Goal: Information Seeking & Learning: Learn about a topic

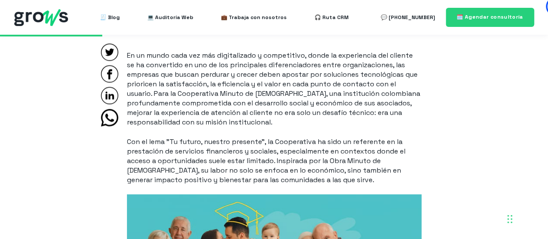
scroll to position [606, 0]
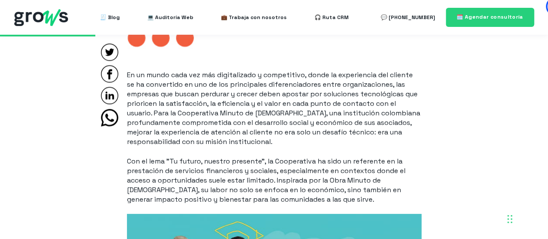
click at [292, 137] on p "En un mundo cada vez más digitalizado y competitivo, donde la experiencia del c…" at bounding box center [274, 108] width 294 height 76
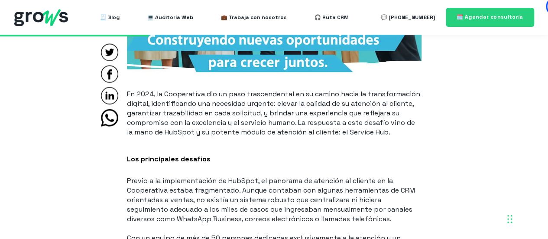
scroll to position [953, 0]
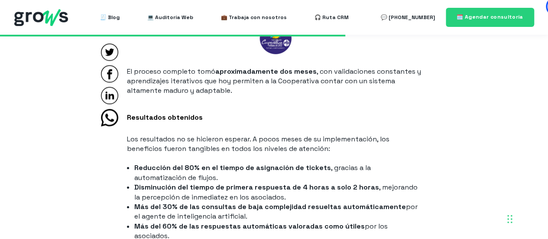
scroll to position [2209, 0]
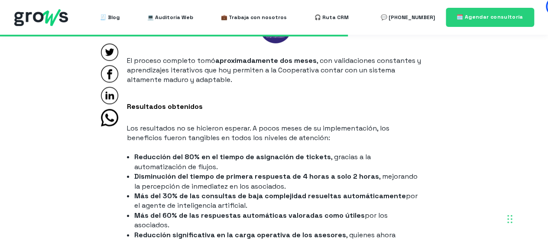
click at [356, 140] on p "Los resultados no se hicieron esperar. A pocos meses de su implementación, los …" at bounding box center [274, 132] width 294 height 19
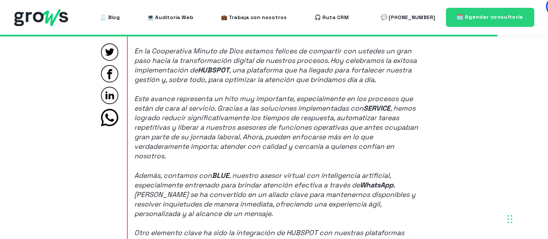
scroll to position [3161, 0]
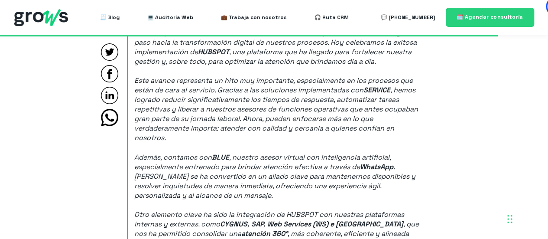
click at [317, 179] on p "Además, contamos con BLUE , nuestro asesor virtual con inteligencia artificial,…" at bounding box center [277, 176] width 287 height 48
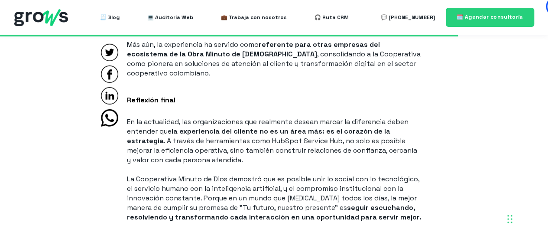
scroll to position [2902, 0]
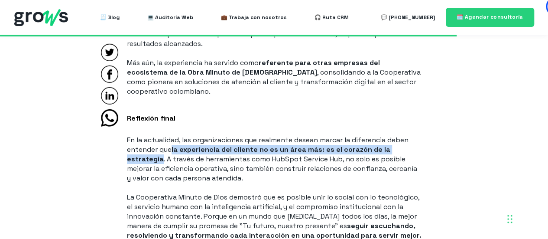
drag, startPoint x: 162, startPoint y: 133, endPoint x: 172, endPoint y: 117, distance: 19.3
click at [172, 135] on p "En la actualidad, las organizaciones que realmente desean marcar la diferencia …" at bounding box center [274, 159] width 294 height 48
copy p "la experiencia del cliente no es un área más: es el corazón de la estrategia"
click at [197, 135] on p "En la actualidad, las organizaciones que realmente desean marcar la diferencia …" at bounding box center [274, 159] width 294 height 48
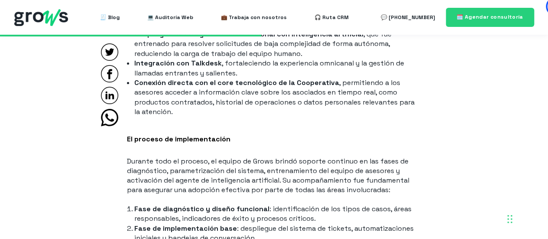
scroll to position [1602, 0]
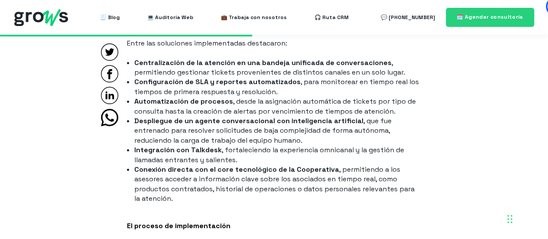
drag, startPoint x: 410, startPoint y: 78, endPoint x: 410, endPoint y: 72, distance: 5.2
click at [410, 77] on li "Configuración de SLA y reportes automatizados , para monitorear en tiempo real …" at bounding box center [277, 86] width 287 height 19
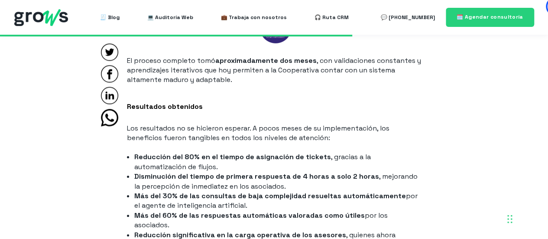
scroll to position [2295, 0]
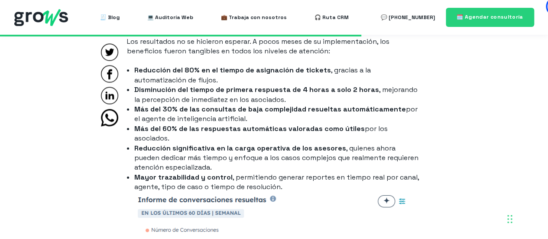
click at [266, 143] on li "Reducción significativa en la carga operativa de los asesores , quienes ahora p…" at bounding box center [277, 157] width 287 height 29
drag, startPoint x: 99, startPoint y: 113, endPoint x: 125, endPoint y: 18, distance: 98.6
click at [100, 113] on div "Compartir:" at bounding box center [109, 86] width 21 height 86
